Goal: Task Accomplishment & Management: Complete application form

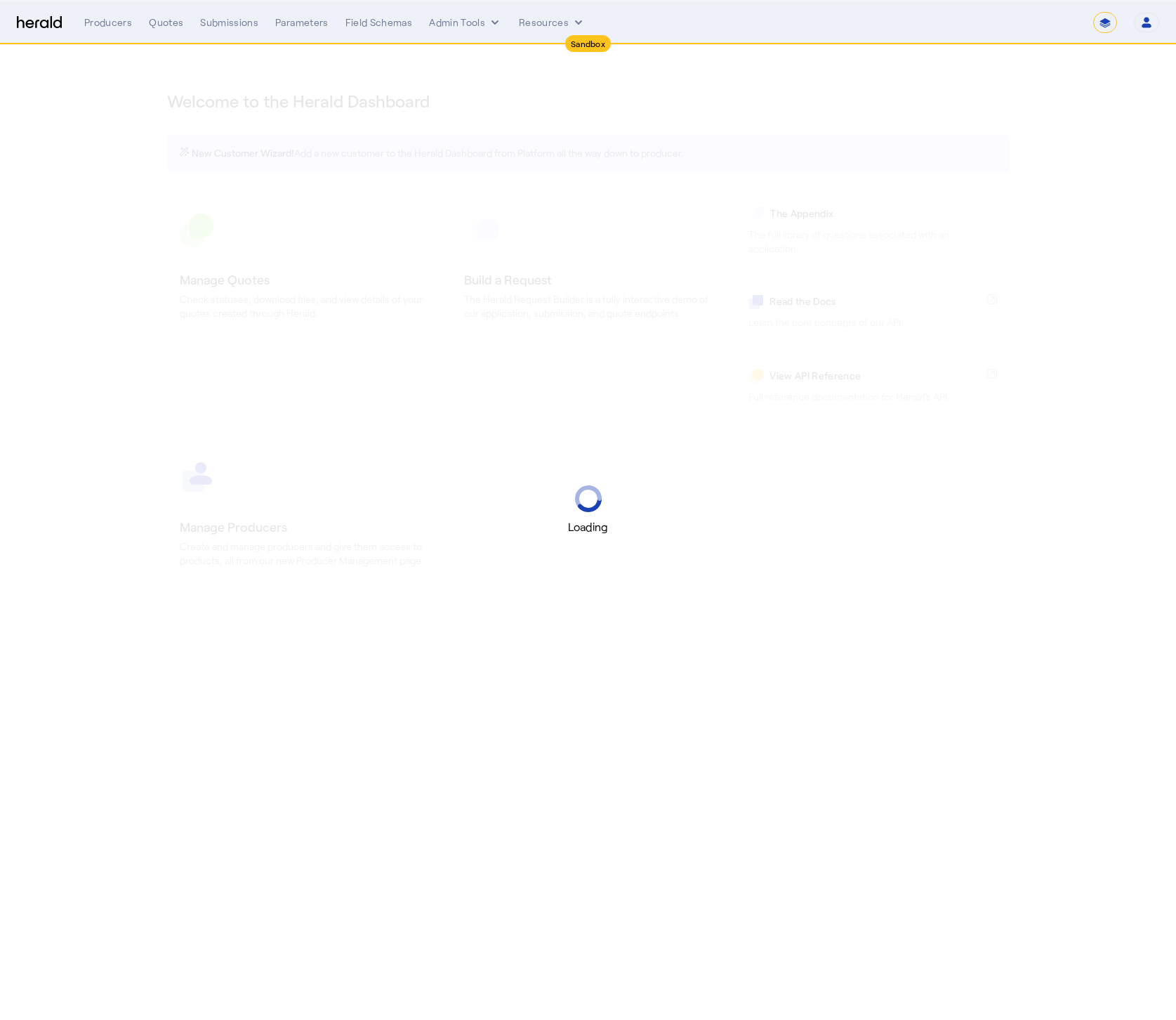
select select "*******"
click at [1103, 27] on select "**********" at bounding box center [1105, 22] width 24 height 21
select select "pfm_2v8p_herald_api"
select select "**********"
click at [1094, 12] on select "**********" at bounding box center [1105, 22] width 24 height 21
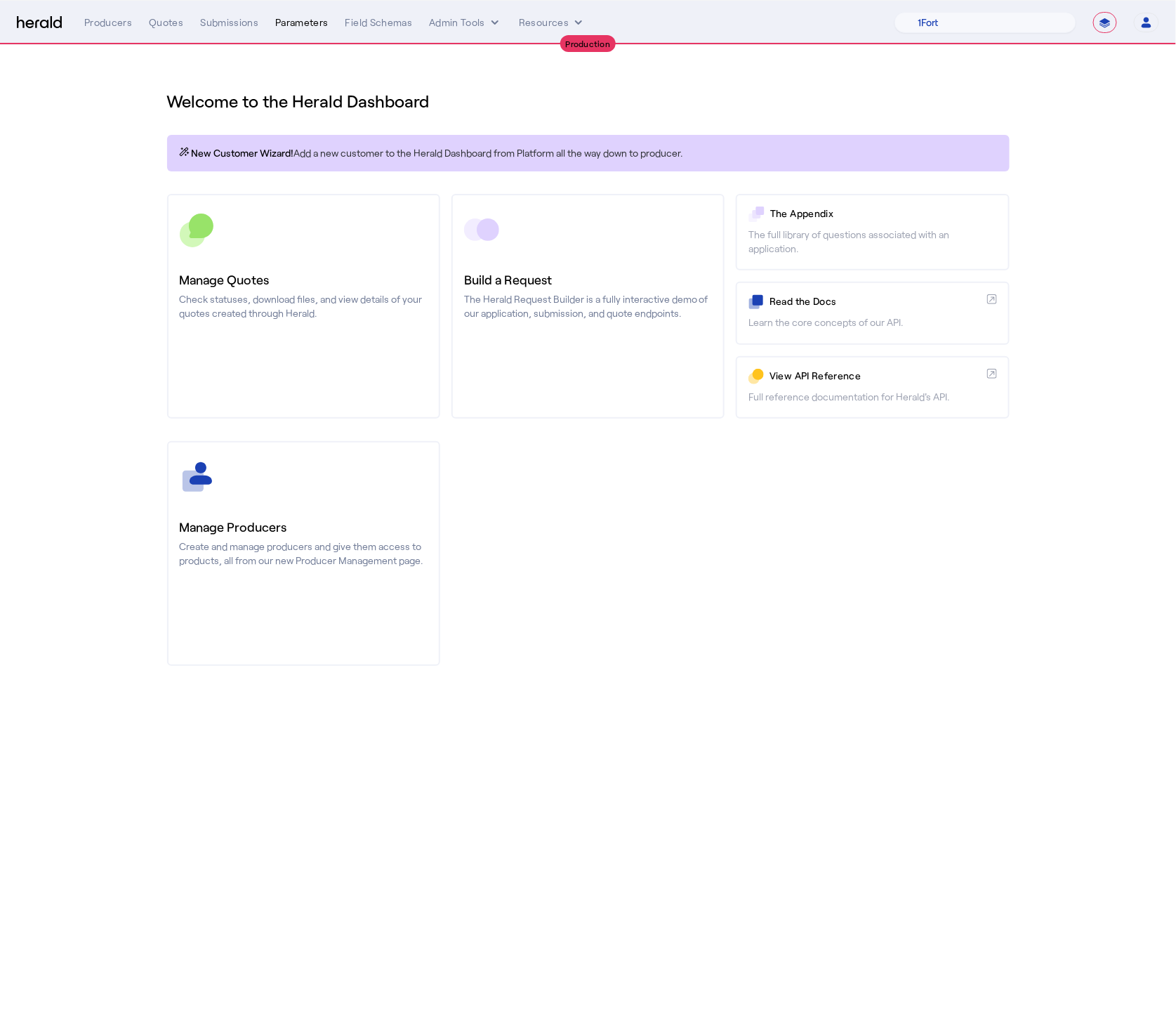
click at [288, 23] on div "Parameters" at bounding box center [302, 23] width 54 height 14
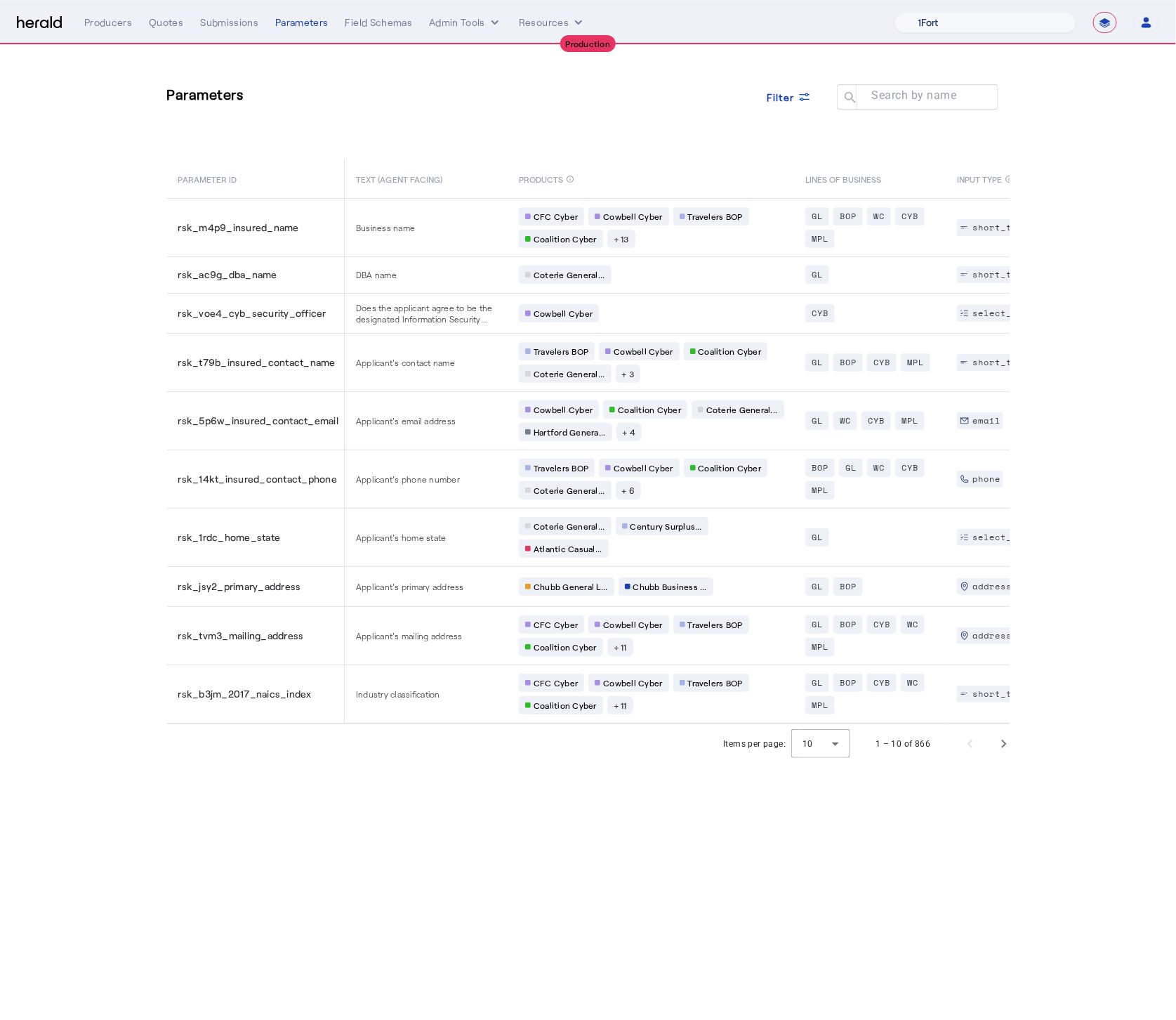
click at [1054, 20] on select "1Fort Affinity Risk Arlington [PERSON_NAME] BindHQ Bunker CRC Campus Coverage C…" at bounding box center [985, 22] width 182 height 21
select select "pfm_v94t_fifthwall"
click at [895, 12] on select "1Fort Affinity Risk Arlington [PERSON_NAME] BindHQ Bunker CRC Campus Coverage C…" at bounding box center [985, 22] width 182 height 21
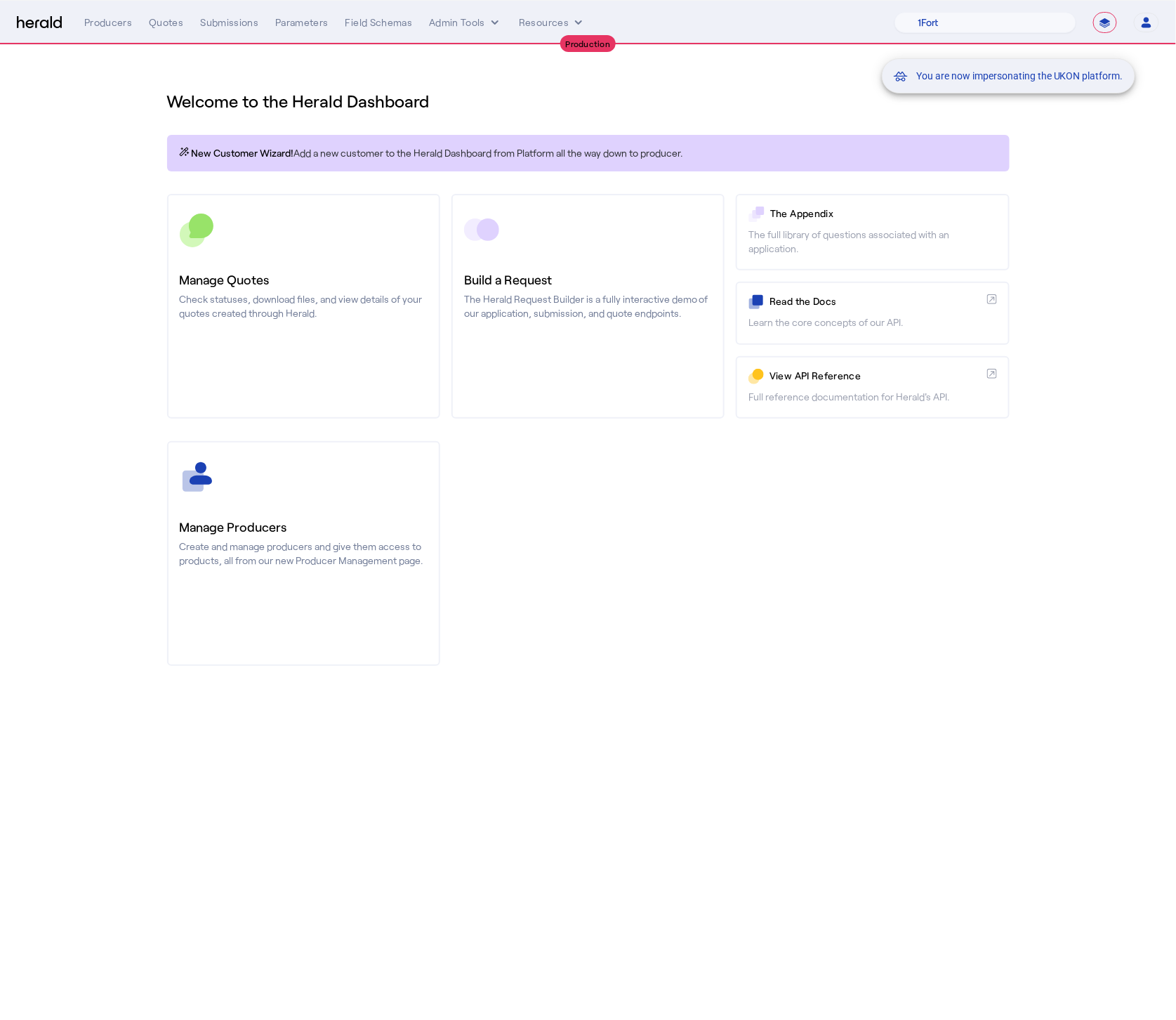
click at [41, 24] on div "You are now impersonating the UKON platform." at bounding box center [588, 510] width 1176 height 1020
click at [26, 23] on div "You are now impersonating the UKON platform." at bounding box center [588, 510] width 1176 height 1020
click at [29, 27] on img at bounding box center [39, 23] width 45 height 14
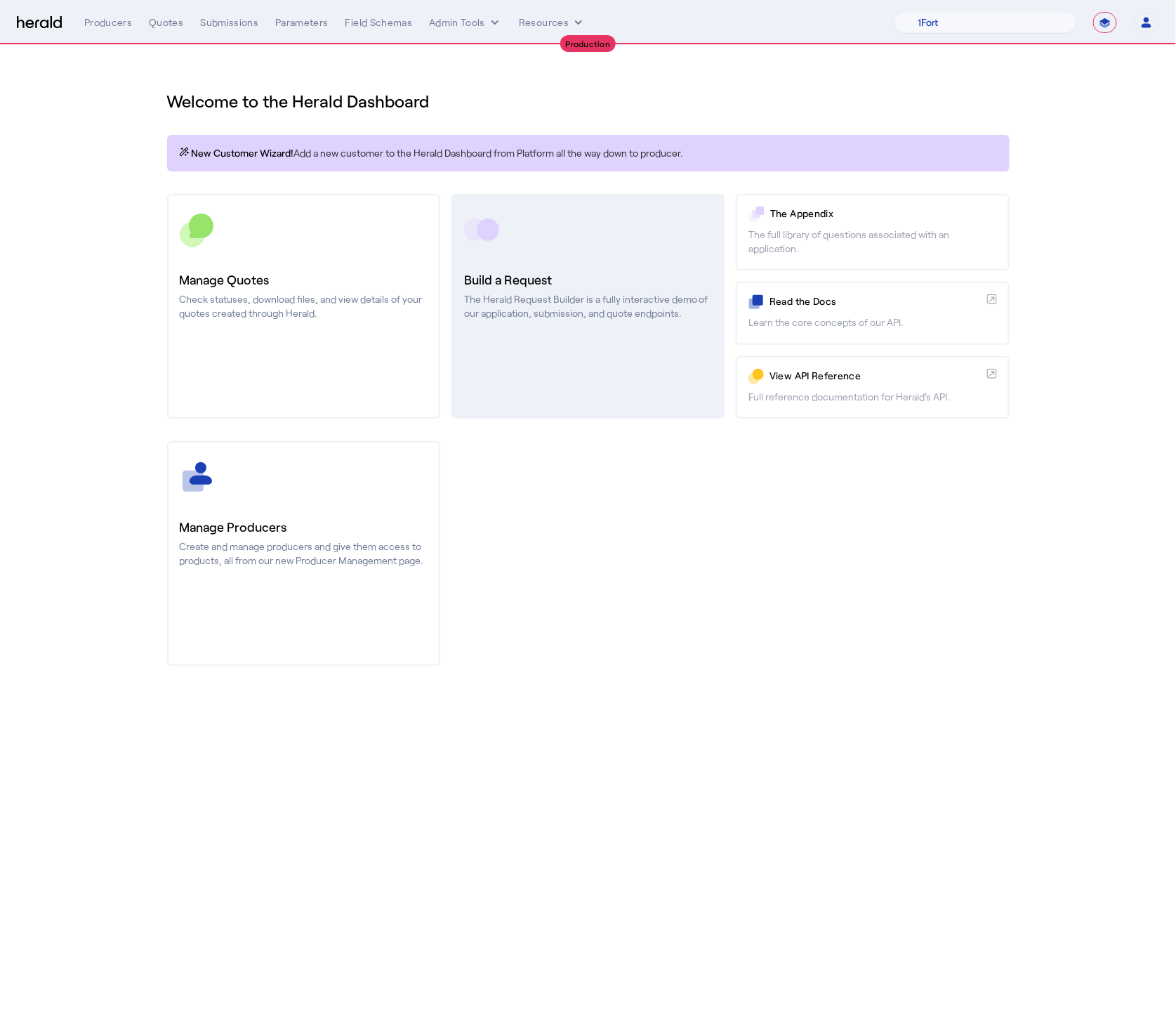
click at [639, 246] on div at bounding box center [588, 229] width 248 height 35
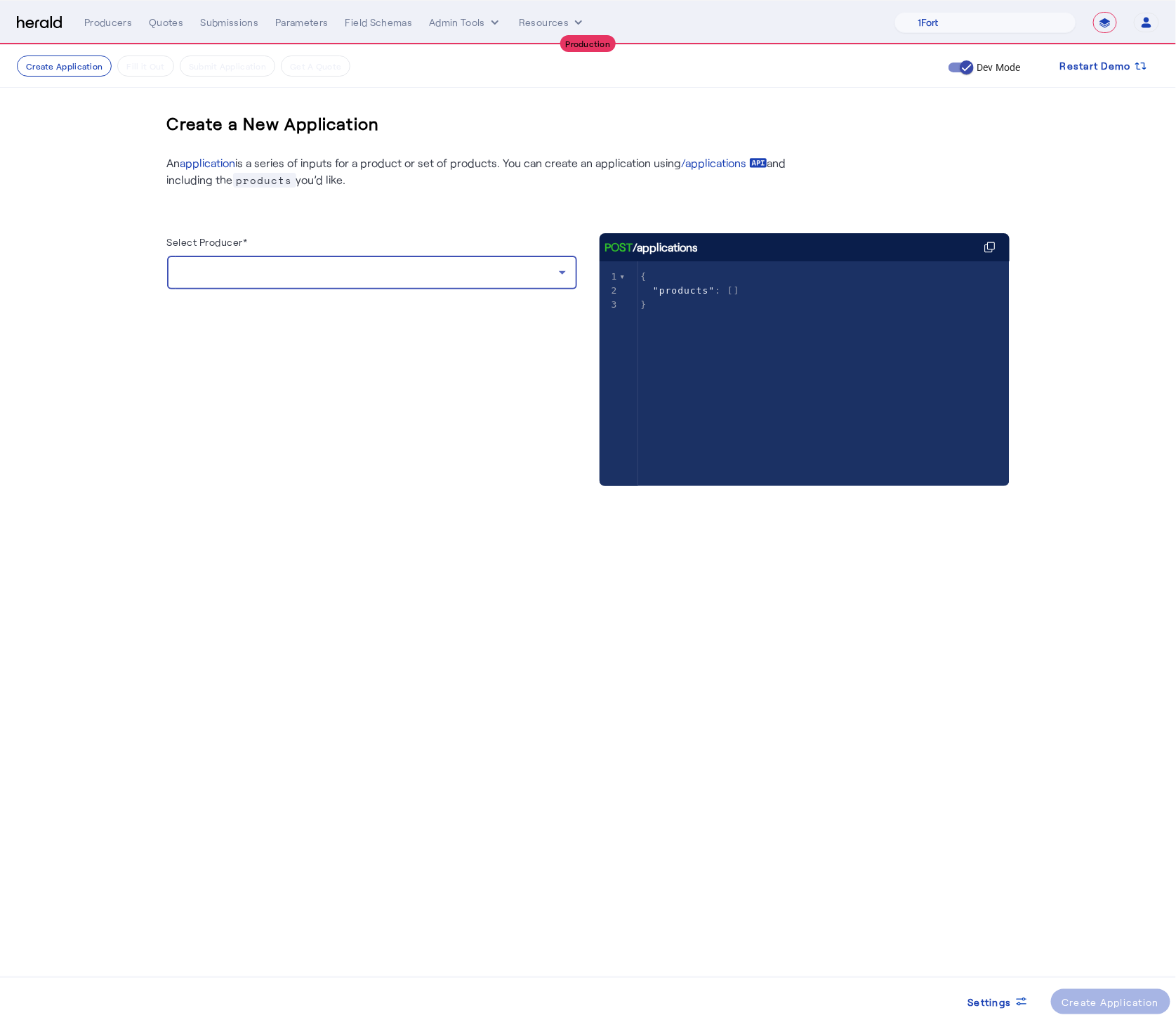
click at [344, 277] on div at bounding box center [368, 273] width 380 height 17
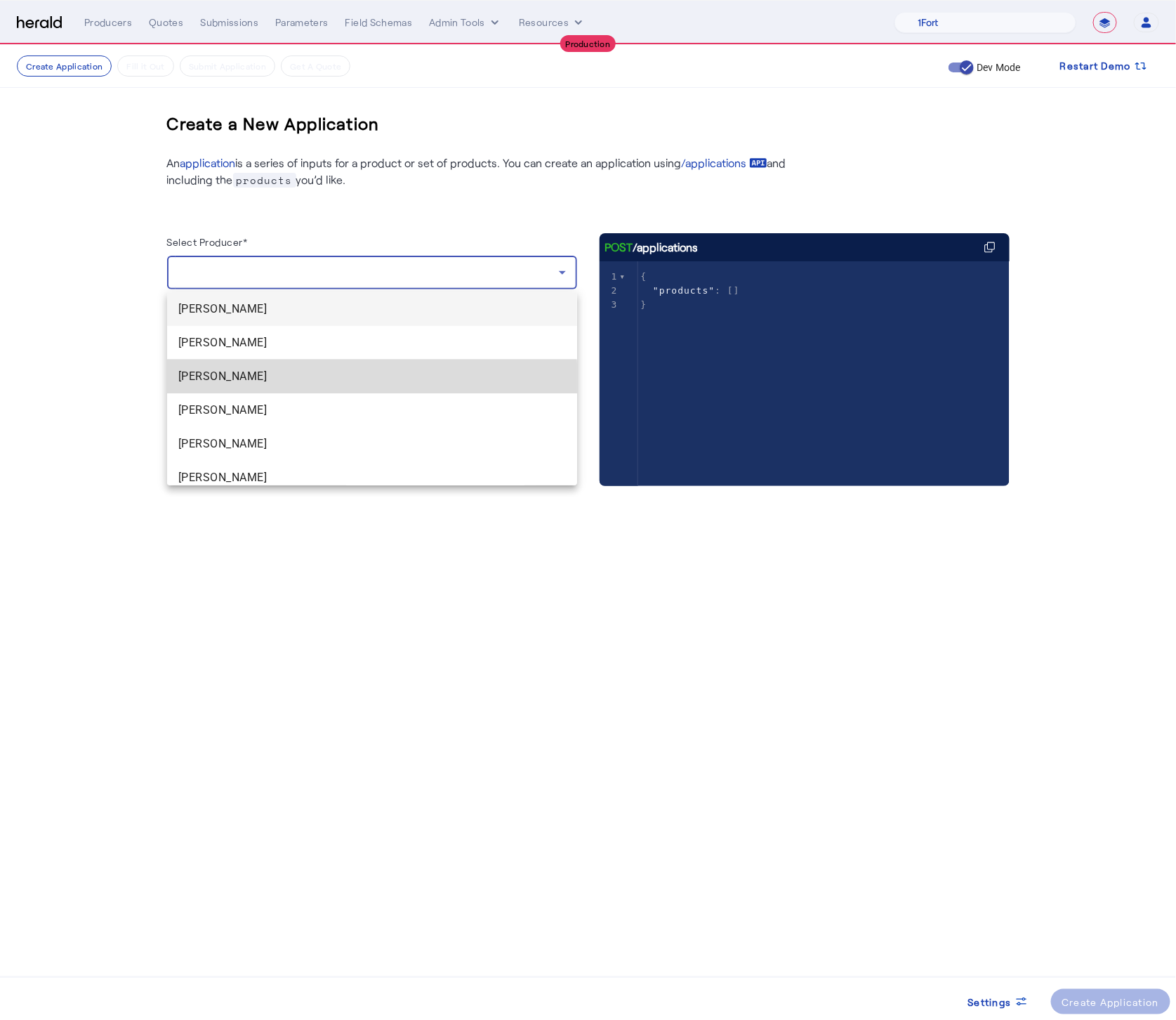
click at [332, 378] on span "[PERSON_NAME]" at bounding box center [372, 377] width 387 height 17
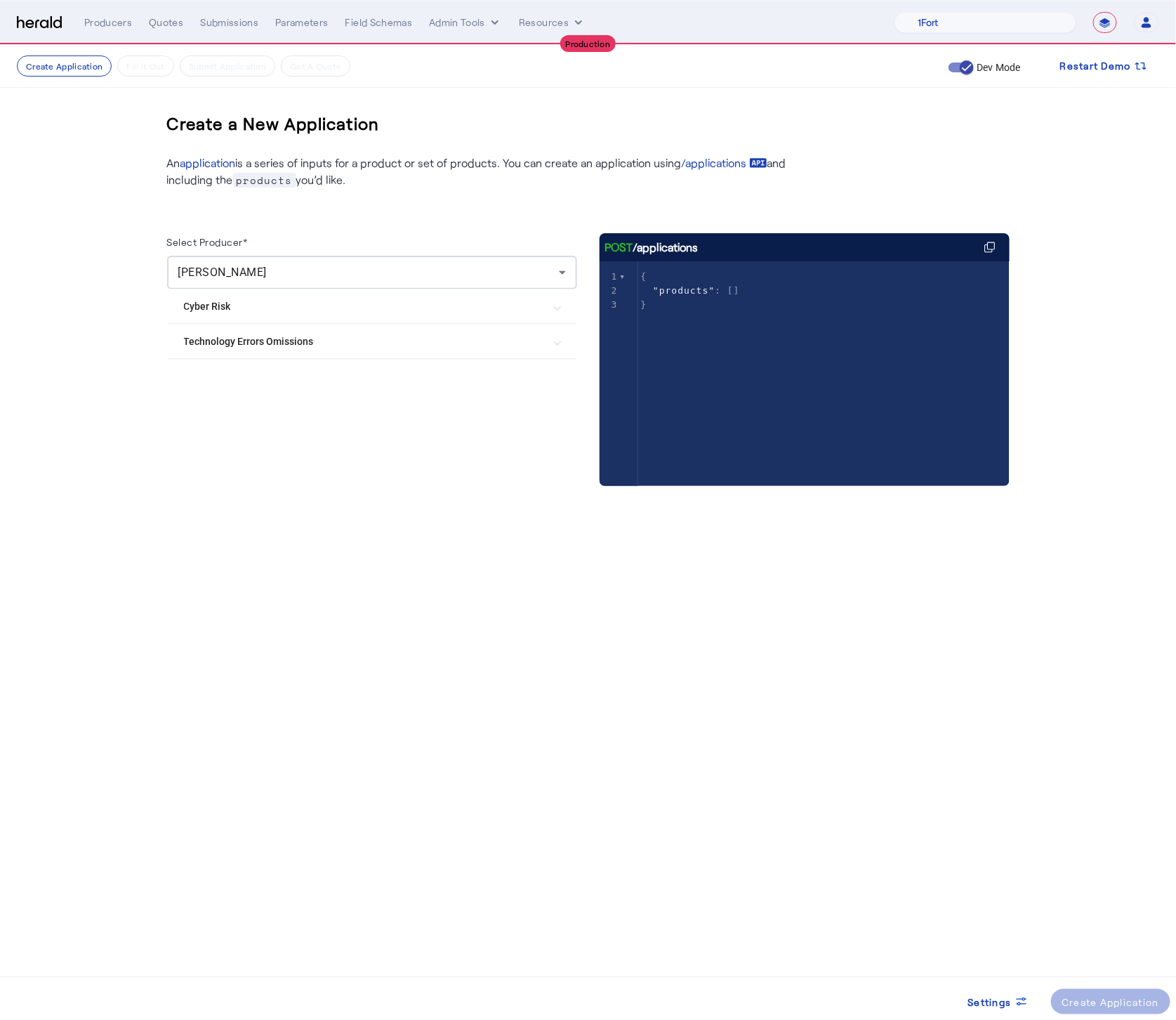
click at [330, 315] on mat-expansion-panel-header "Cyber Risk" at bounding box center [372, 306] width 410 height 34
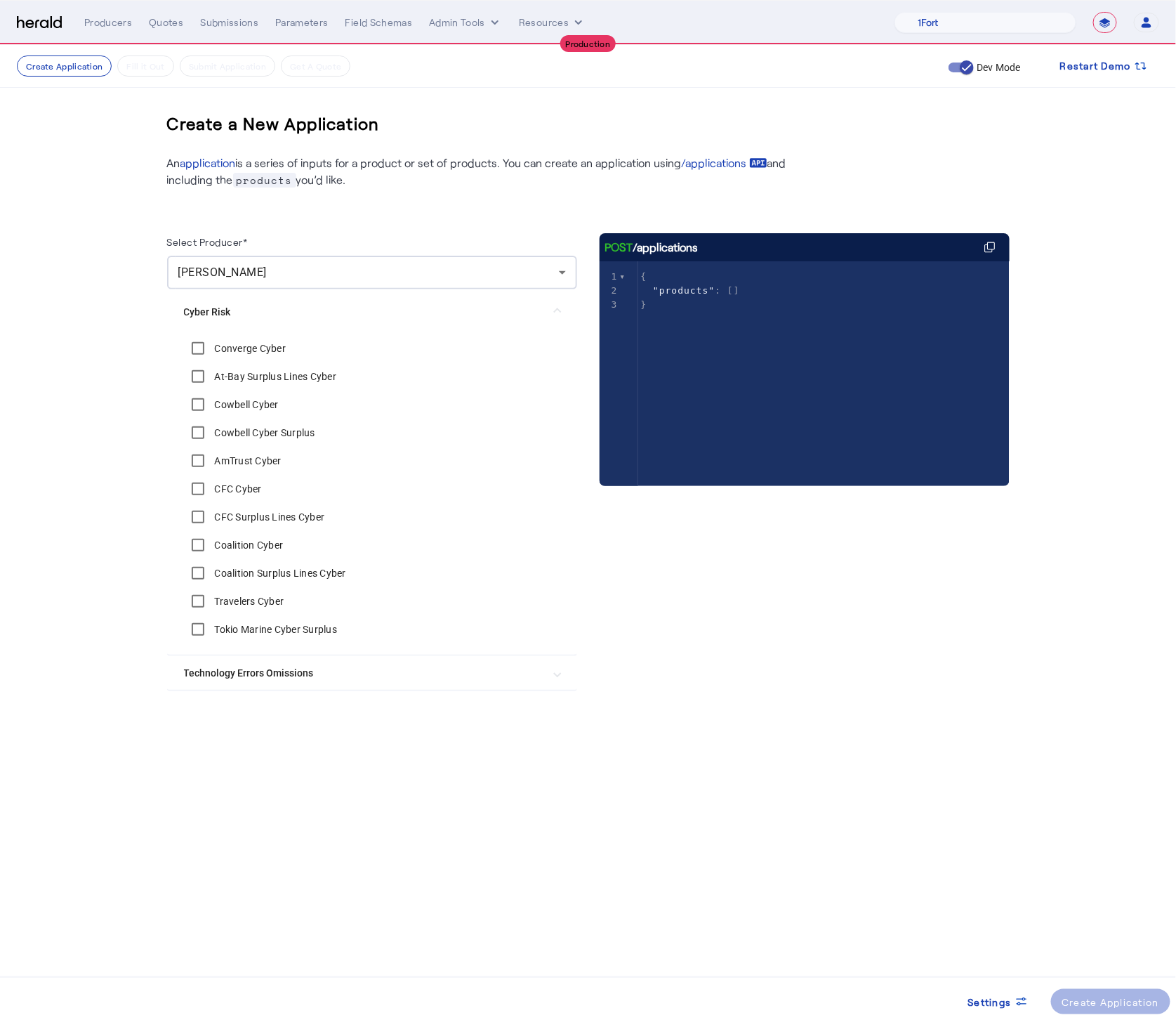
click at [322, 357] on Cyber "Converge Cyber" at bounding box center [372, 348] width 377 height 28
click at [262, 352] on label "Converge Cyber" at bounding box center [249, 348] width 74 height 14
click at [1099, 1005] on div "Create Application" at bounding box center [1111, 1001] width 97 height 15
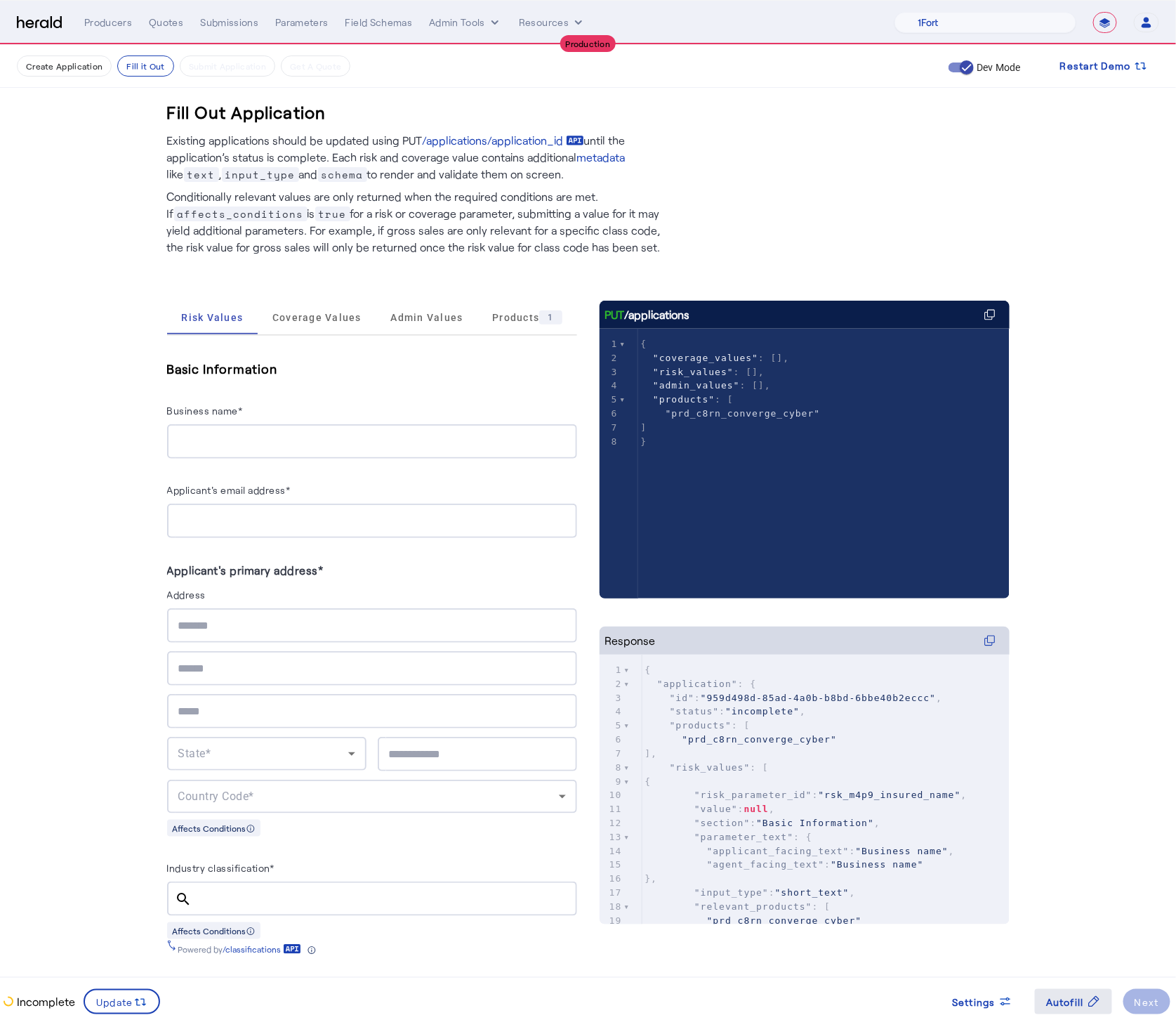
click at [1058, 994] on span "Autofill" at bounding box center [1065, 1001] width 38 height 15
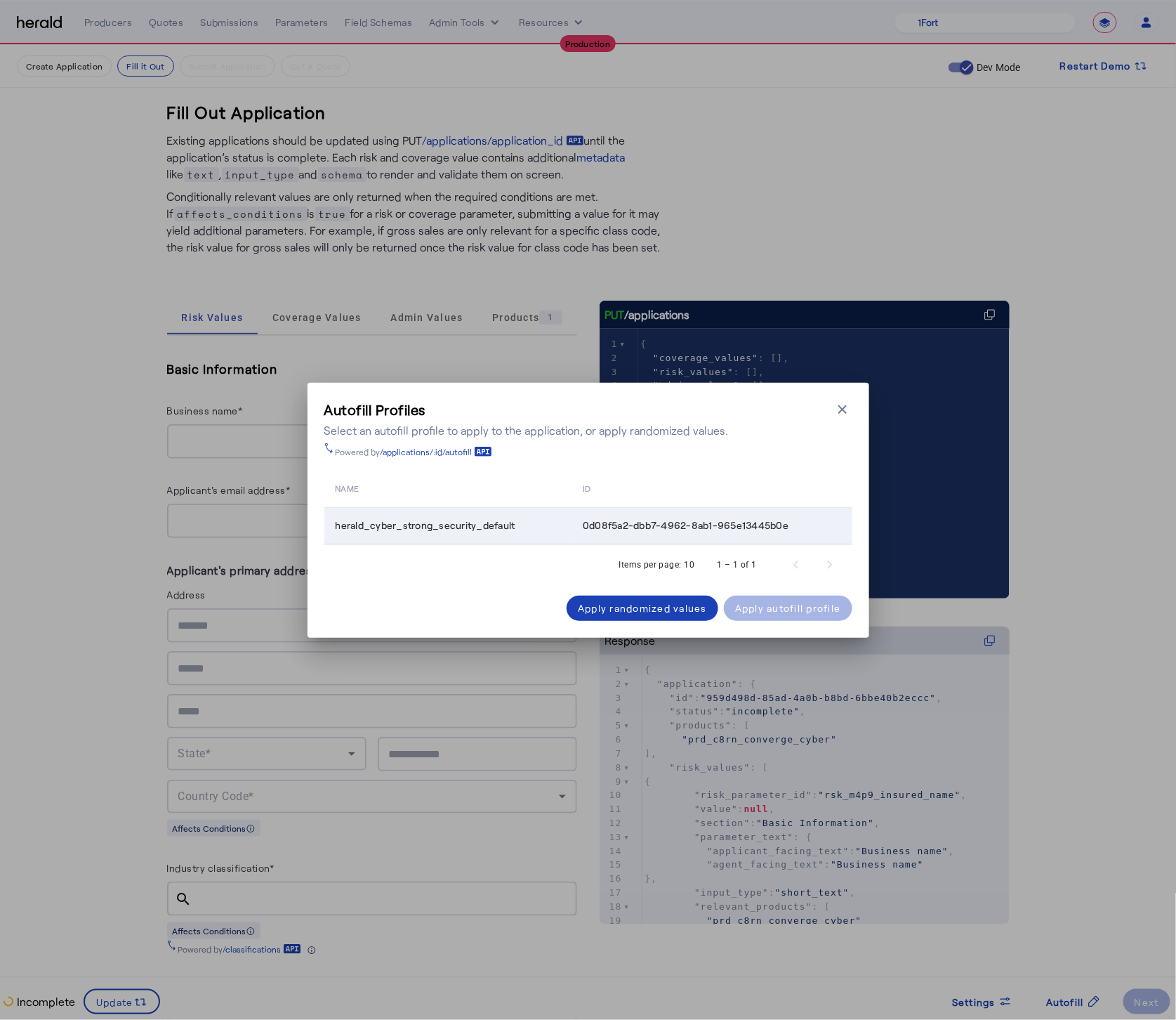
click at [610, 531] on span "0d08f5a2-dbb7-4962-8ab1-965e13445b0e" at bounding box center [685, 526] width 206 height 14
copy table "0d08f5a2-dbb7-4962-8ab1-965e13445b0e"
click at [841, 407] on icon "button" at bounding box center [843, 409] width 9 height 9
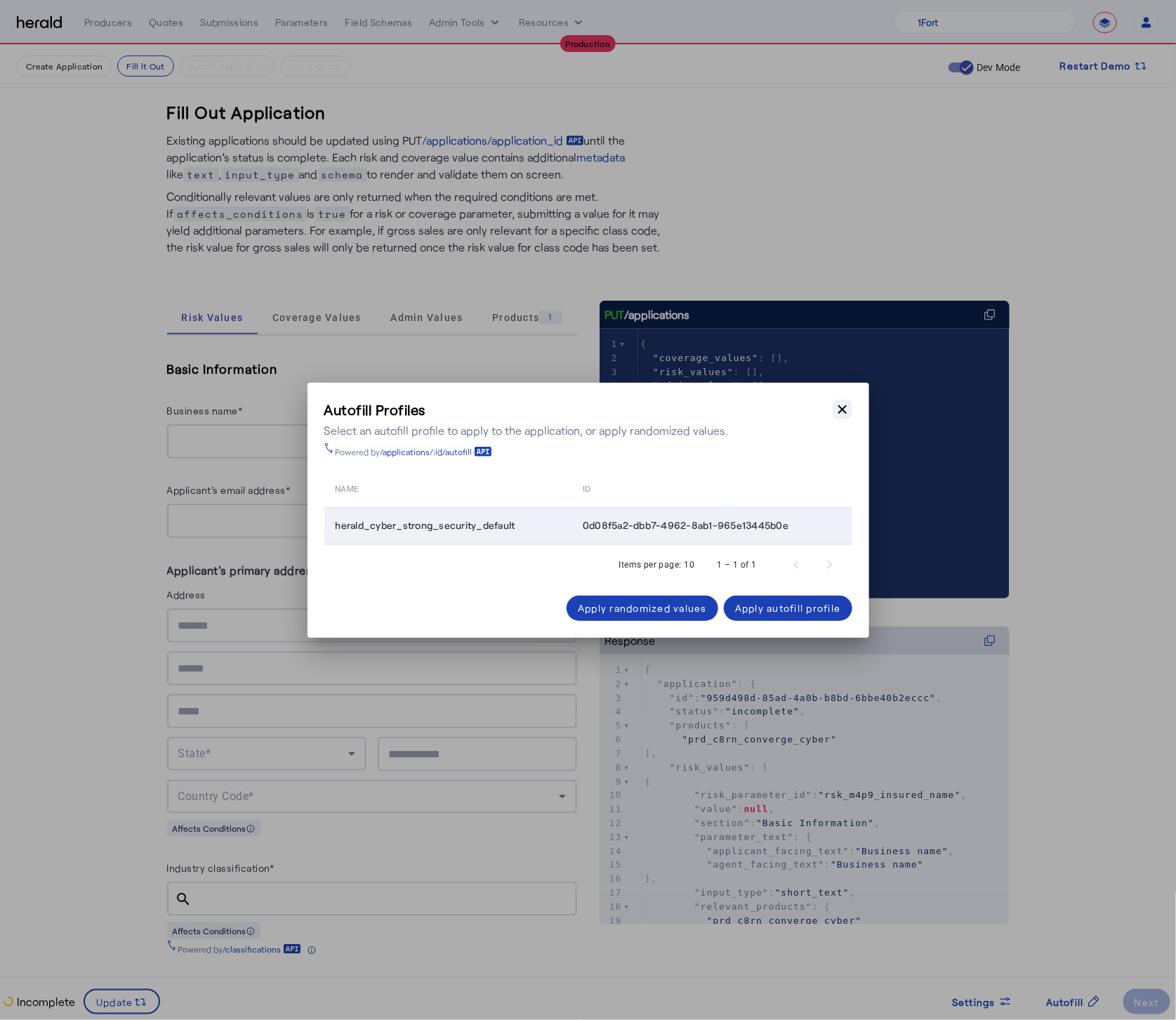
click at [841, 407] on pre ""prd_c8rn_converge_cyber"" at bounding box center [824, 414] width 372 height 14
